Goal: Task Accomplishment & Management: Use online tool/utility

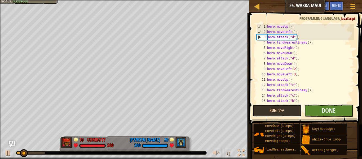
click at [266, 112] on button "Run ⇧↵" at bounding box center [277, 110] width 49 height 12
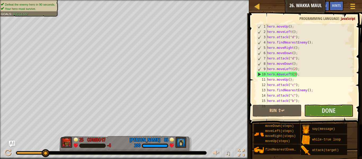
drag, startPoint x: 32, startPoint y: 150, endPoint x: 55, endPoint y: 151, distance: 22.8
click at [55, 151] on div at bounding box center [111, 152] width 190 height 3
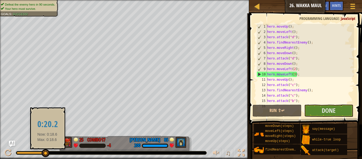
drag, startPoint x: 20, startPoint y: 154, endPoint x: 54, endPoint y: 150, distance: 34.4
click at [54, 150] on div "♫" at bounding box center [124, 151] width 249 height 16
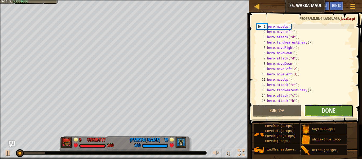
click at [319, 113] on button "Done" at bounding box center [328, 110] width 49 height 12
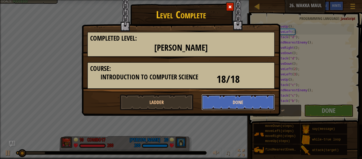
click at [224, 105] on button "Done" at bounding box center [238, 102] width 74 height 16
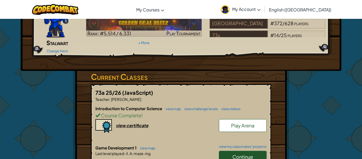
scroll to position [48, 0]
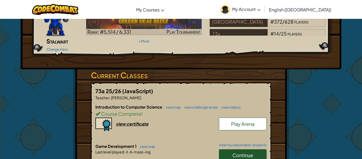
click at [238, 121] on span "Play Arena" at bounding box center [242, 124] width 23 height 6
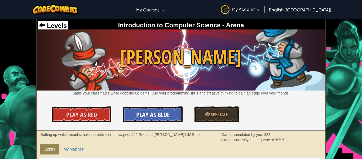
click at [151, 112] on span "Play As Blue" at bounding box center [152, 114] width 33 height 8
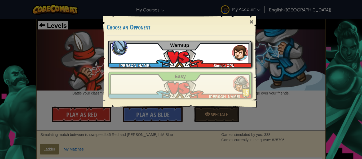
click at [168, 62] on div "[PERSON_NAME].[PERSON_NAME]+gplus Simple CPU Warmup" at bounding box center [180, 54] width 144 height 27
